Goal: Find contact information: Obtain details needed to contact an individual or organization

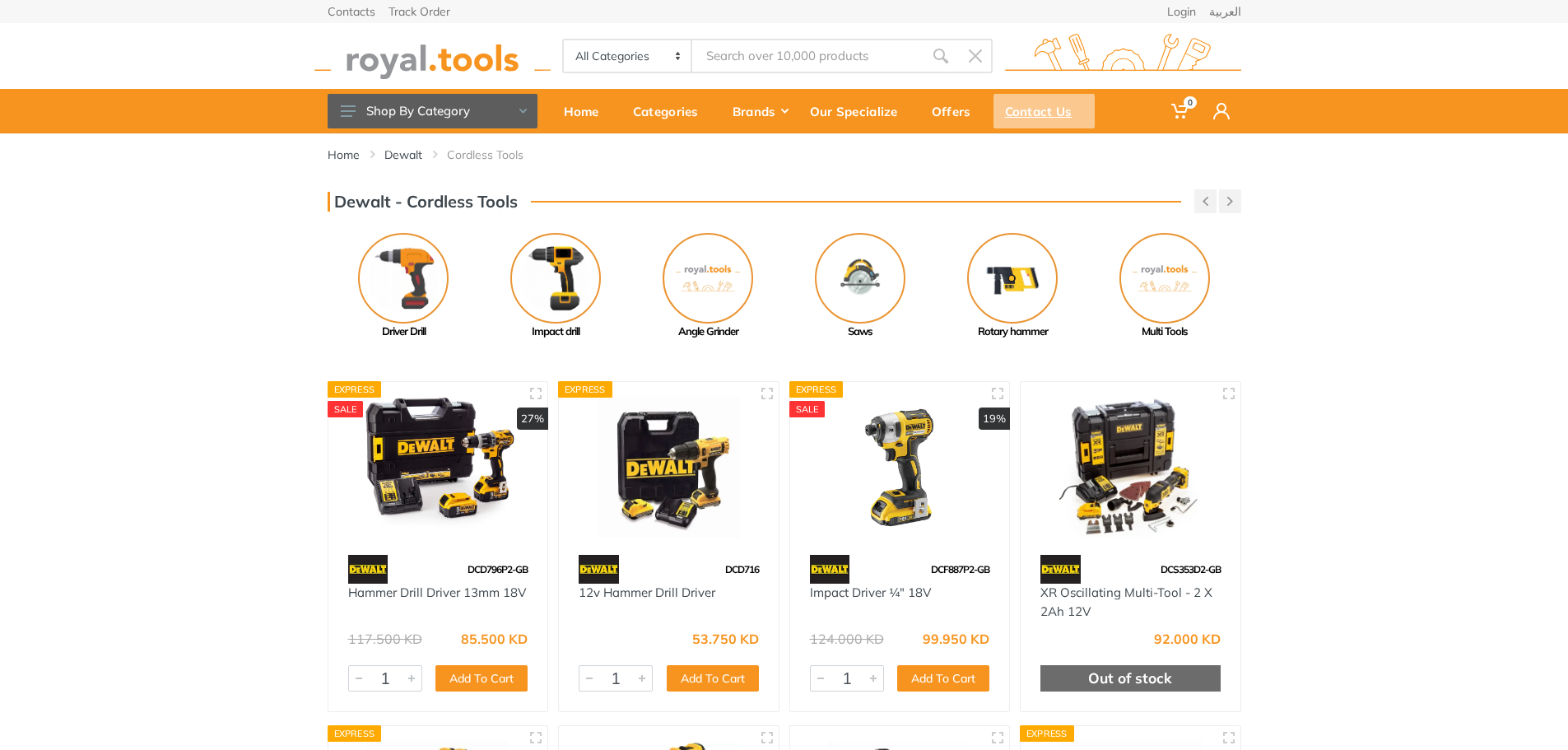
click at [1036, 117] on div "Contact Us" at bounding box center [1044, 111] width 101 height 35
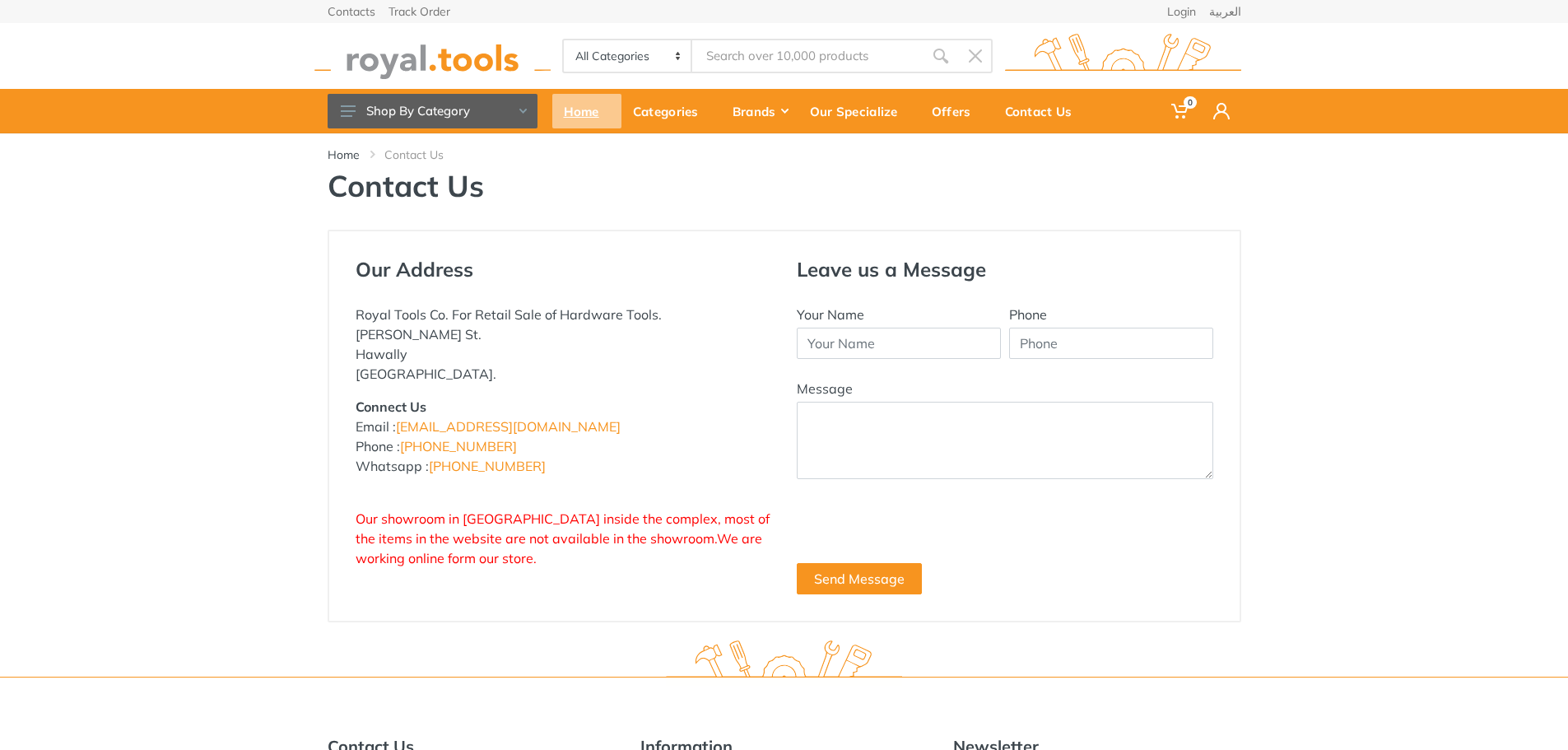
click at [563, 114] on div "Home" at bounding box center [587, 111] width 69 height 35
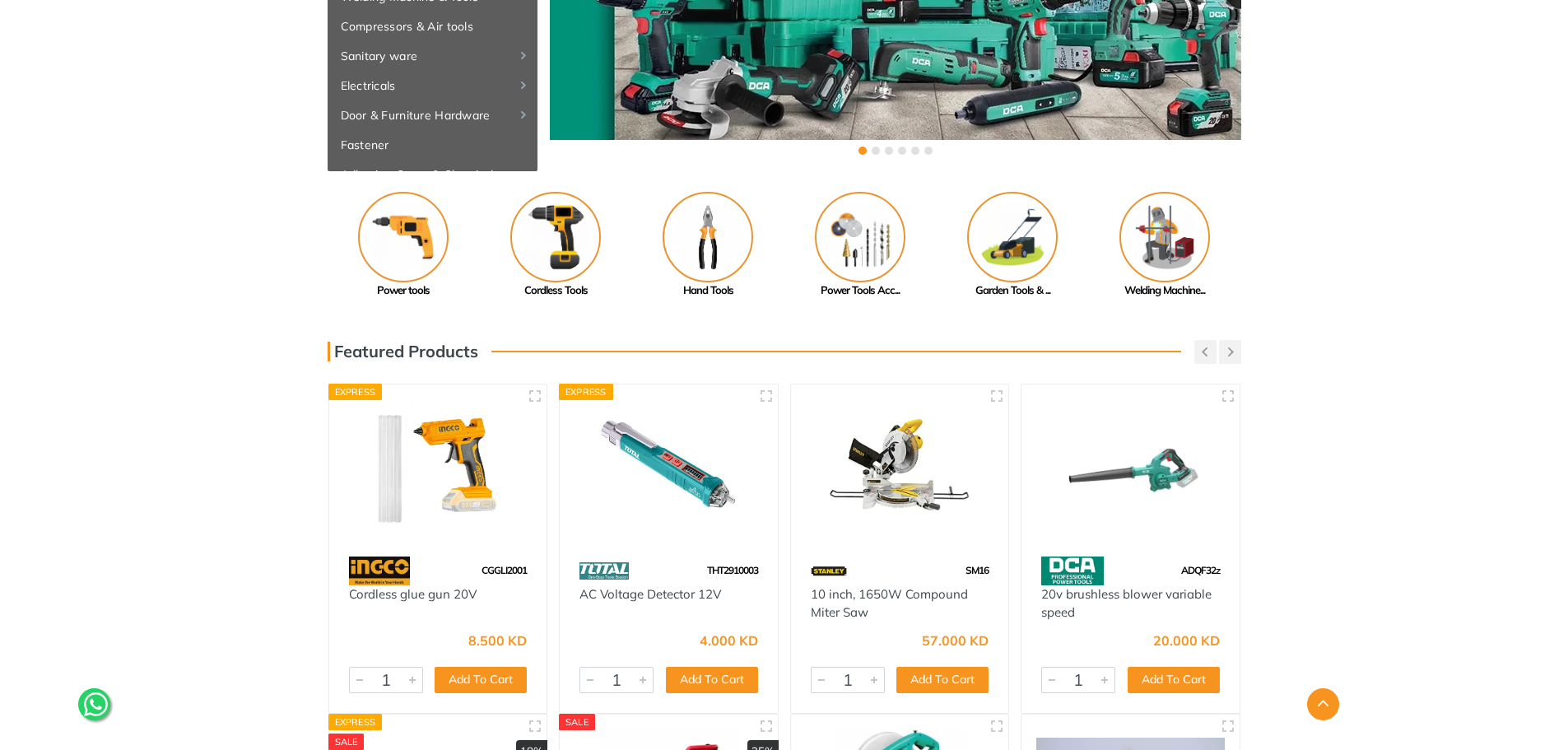
scroll to position [329, 0]
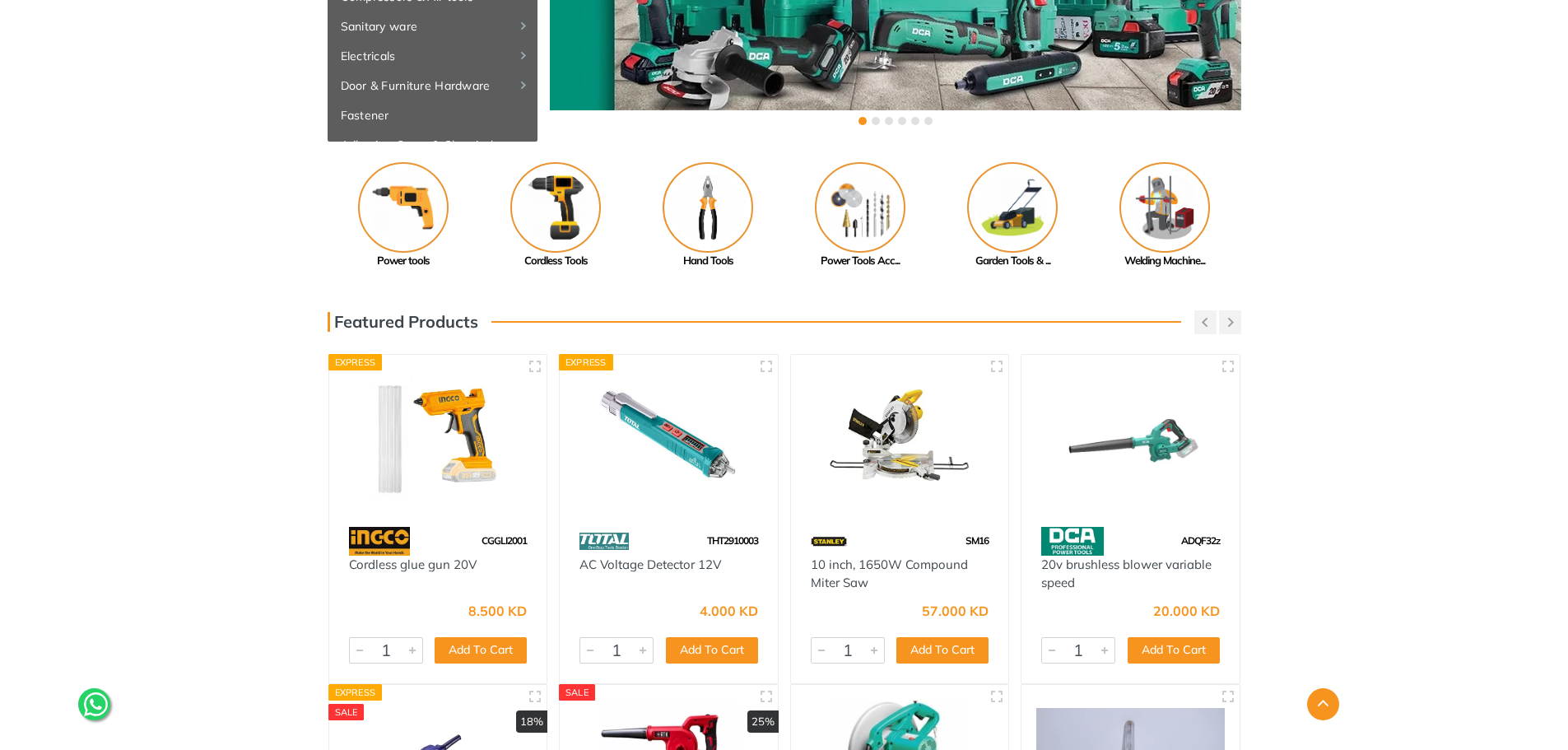
click at [904, 457] on img at bounding box center [900, 440] width 189 height 140
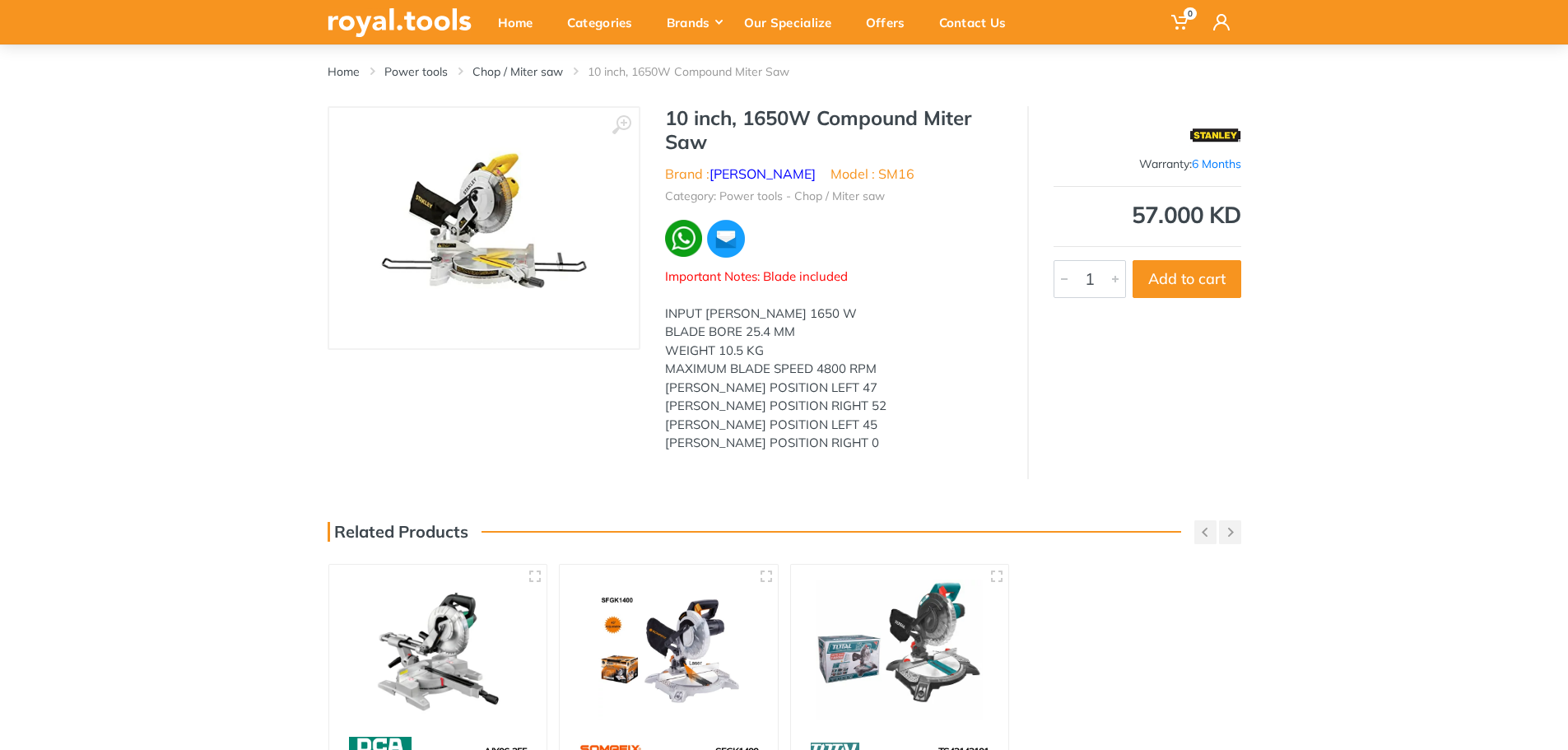
scroll to position [82, 0]
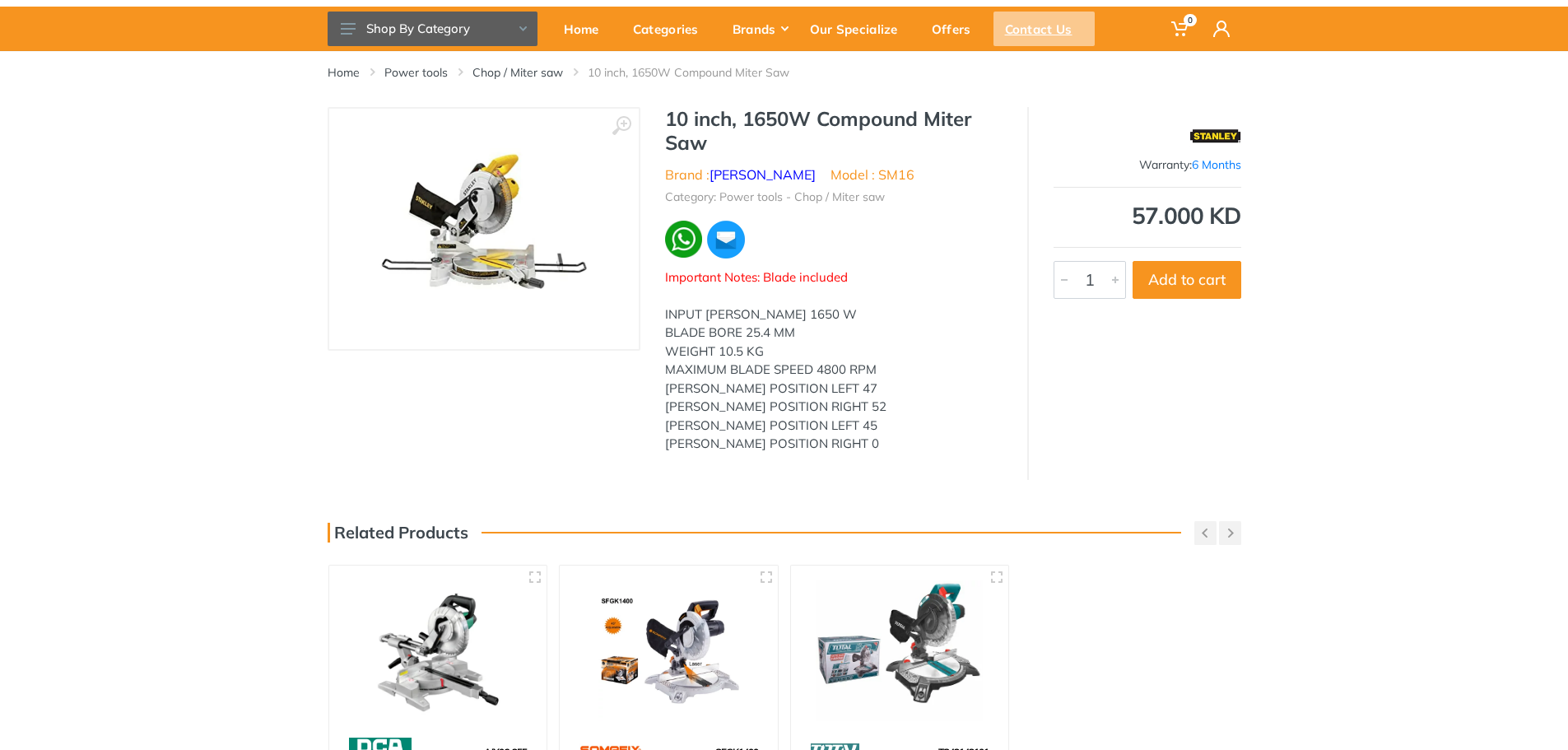
click at [1017, 25] on div "Contact Us" at bounding box center [1044, 29] width 101 height 35
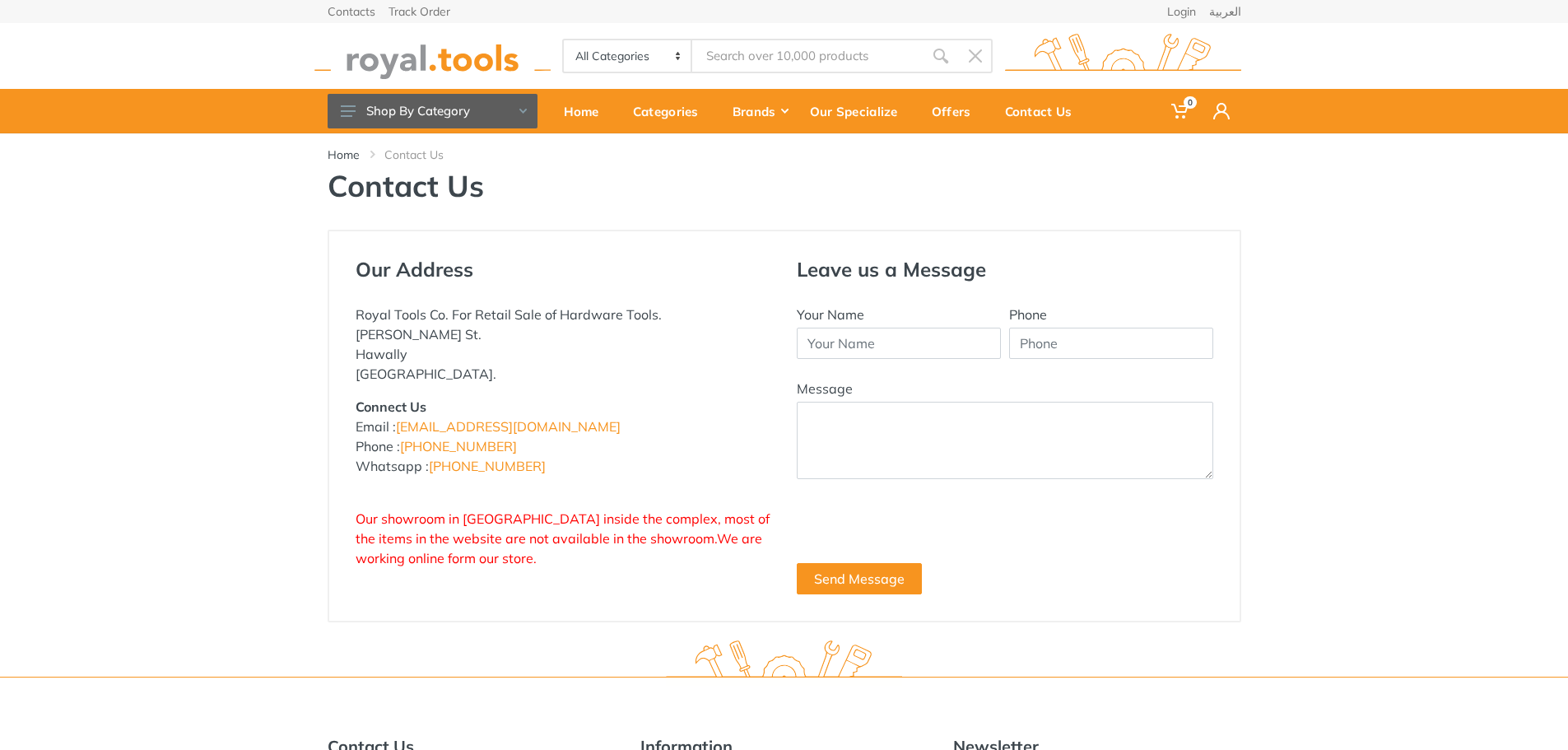
drag, startPoint x: 349, startPoint y: 309, endPoint x: 446, endPoint y: 310, distance: 97.0
click at [446, 310] on div "Our Address Royal Tools Co. For Retail Sale of Hardware Tools. Abdullah Al-Othm…" at bounding box center [564, 426] width 441 height 337
copy p "Royal Tools Co."
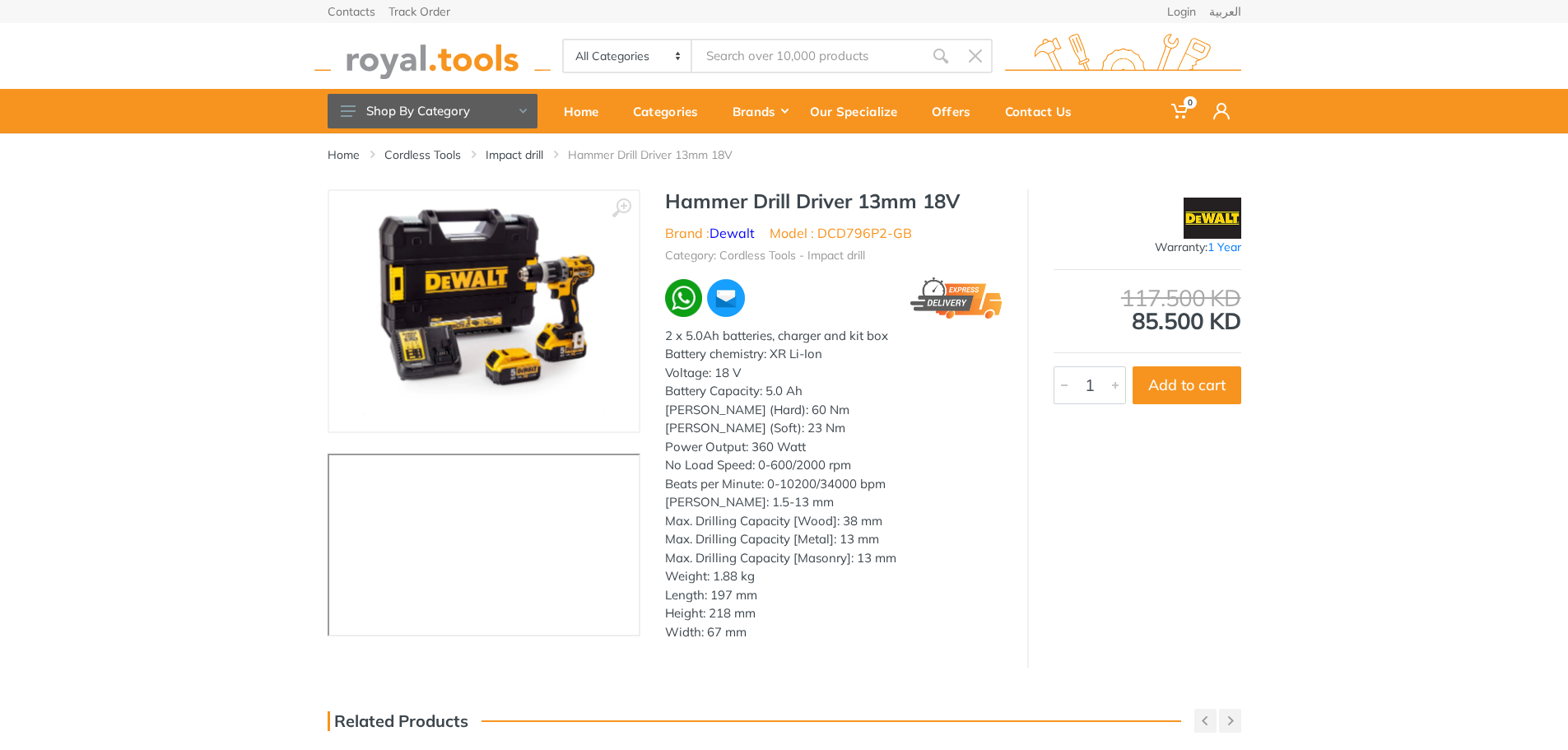
scroll to position [165, 0]
